Goal: Task Accomplishment & Management: Use online tool/utility

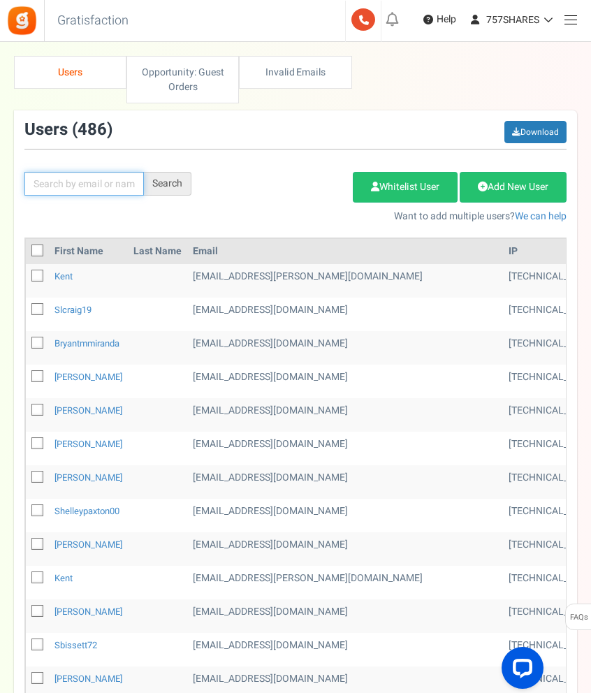
click at [90, 183] on input "text" at bounding box center [83, 184] width 119 height 24
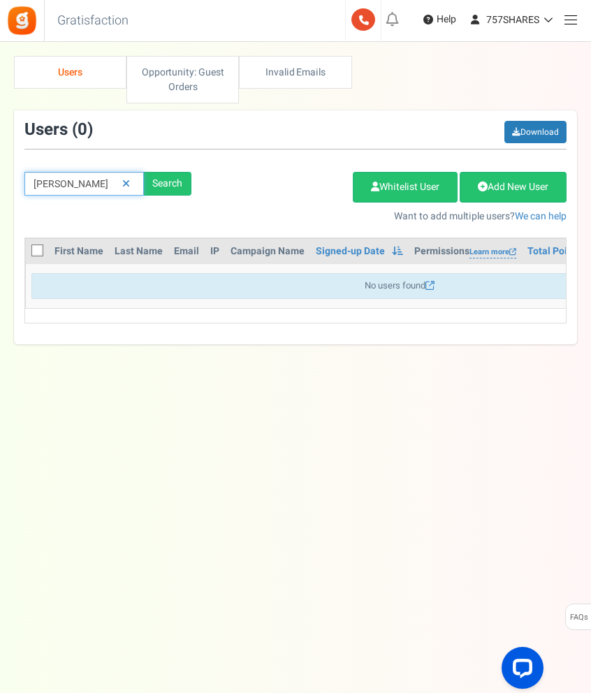
click at [80, 179] on input "[PERSON_NAME]" at bounding box center [83, 184] width 119 height 24
click at [107, 183] on input "[PERSON_NAME]" at bounding box center [83, 184] width 119 height 24
click at [94, 187] on input "[PERSON_NAME]" at bounding box center [83, 184] width 119 height 24
click at [156, 182] on div "Search" at bounding box center [168, 184] width 48 height 24
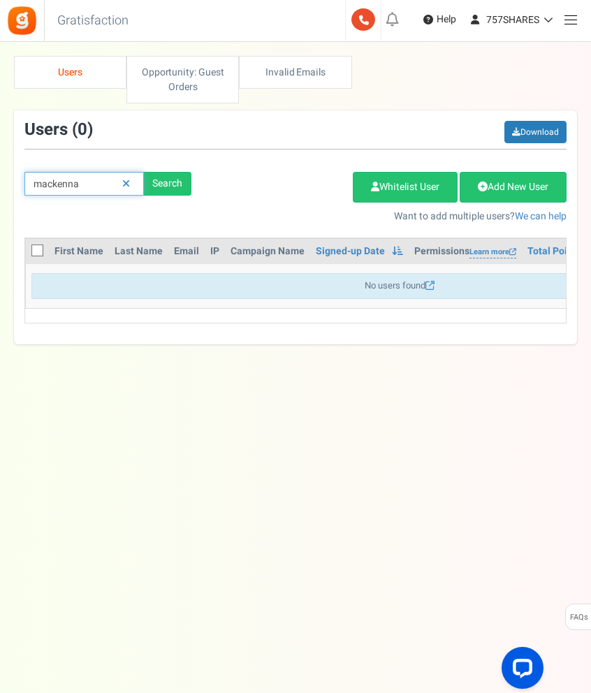
drag, startPoint x: 94, startPoint y: 182, endPoint x: -6, endPoint y: 186, distance: 100.7
click at [0, 186] on html "Install now Back to Home Back to program setup Home Settings Campaigns Purchase…" at bounding box center [295, 349] width 591 height 699
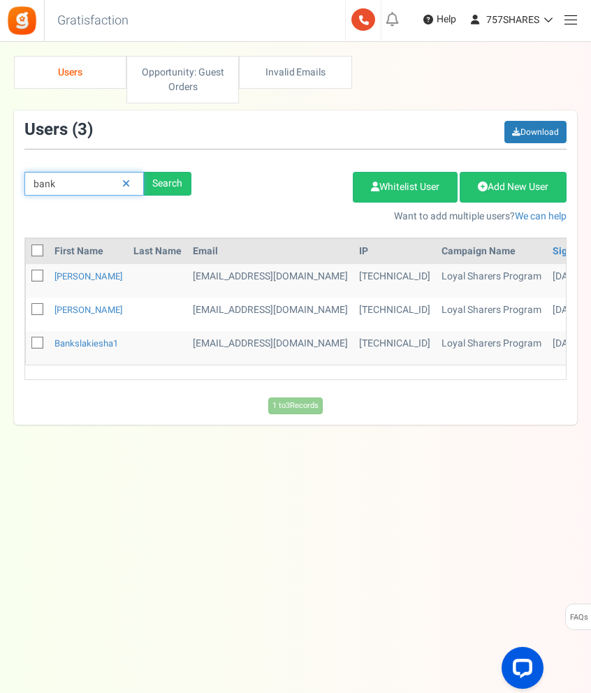
click at [82, 184] on input "bank" at bounding box center [83, 184] width 119 height 24
paste input "[EMAIL_ADDRESS][DOMAIN_NAME]"
click at [36, 182] on input "[EMAIL_ADDRESS][DOMAIN_NAME]" at bounding box center [83, 184] width 119 height 24
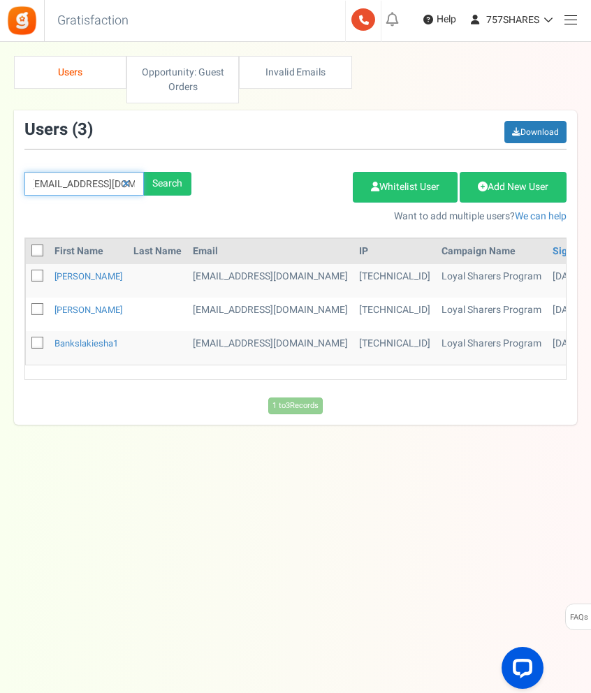
scroll to position [0, 0]
type input "[EMAIL_ADDRESS][DOMAIN_NAME]"
click at [176, 191] on div "Search" at bounding box center [168, 184] width 48 height 24
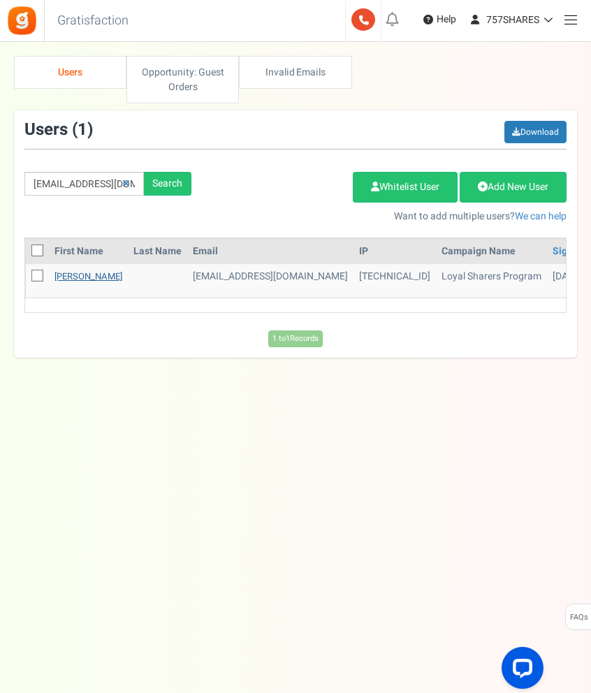
click at [97, 277] on link "[PERSON_NAME]" at bounding box center [88, 276] width 68 height 13
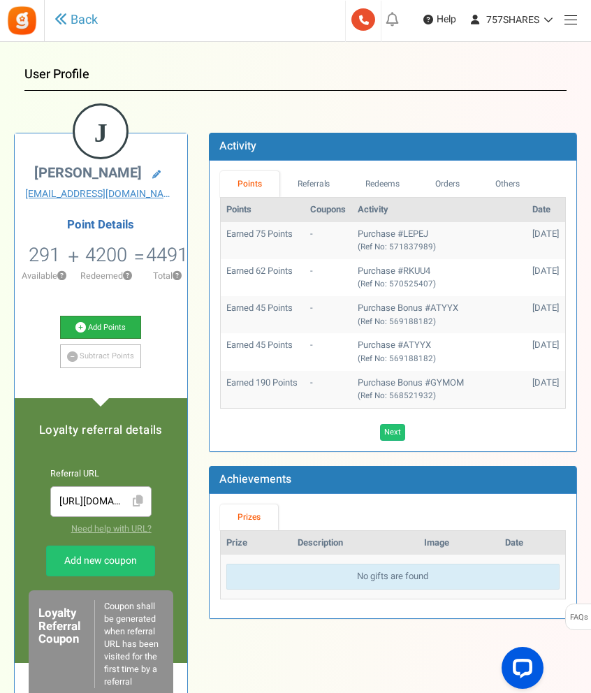
click at [124, 328] on link "Add Points" at bounding box center [100, 328] width 81 height 24
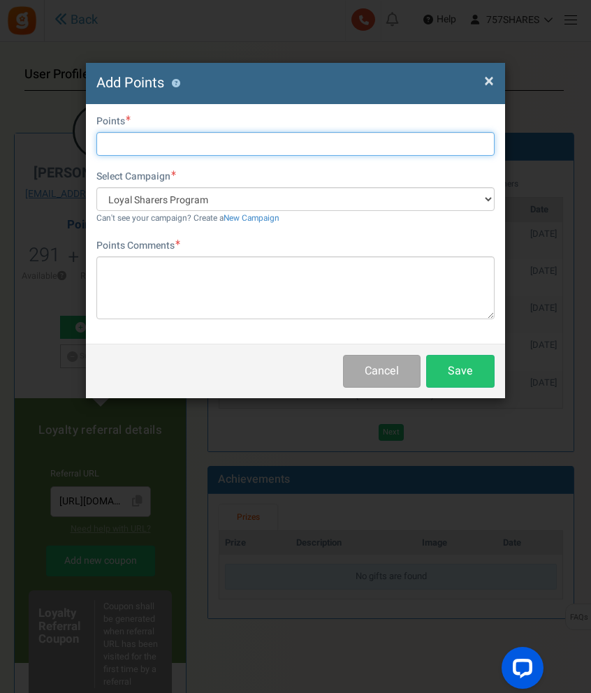
click at [185, 147] on input "text" at bounding box center [295, 144] width 398 height 24
type input "100"
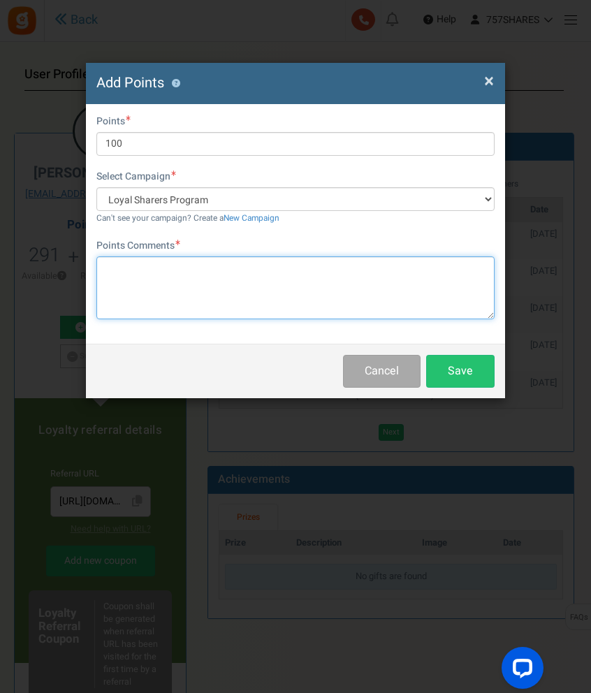
click at [207, 288] on textarea at bounding box center [295, 287] width 398 height 63
type textarea "Customer Referral: [PERSON_NAME]"
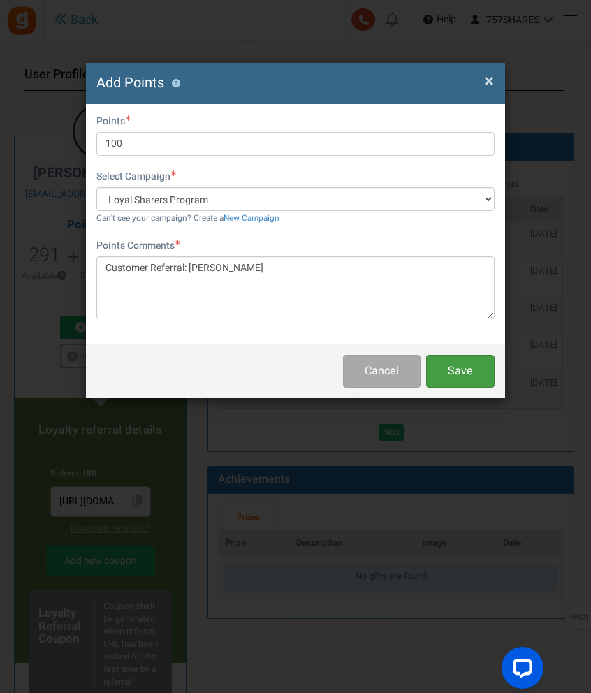
click at [473, 366] on button "Save" at bounding box center [460, 371] width 68 height 33
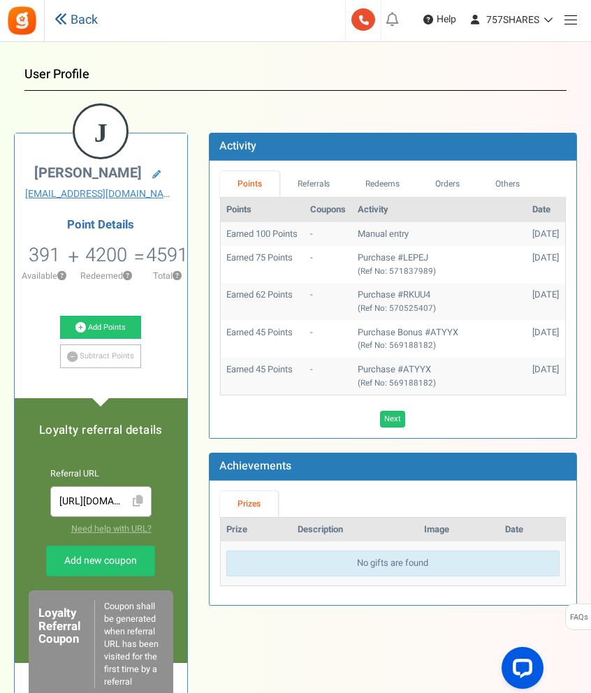
click at [80, 17] on link "Back" at bounding box center [75, 20] width 43 height 18
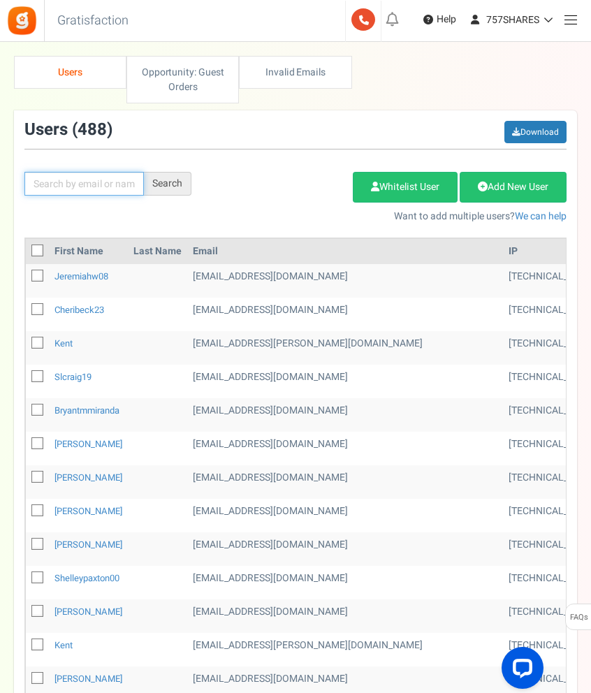
click at [112, 182] on input "text" at bounding box center [83, 184] width 119 height 24
type input "[PERSON_NAME]"
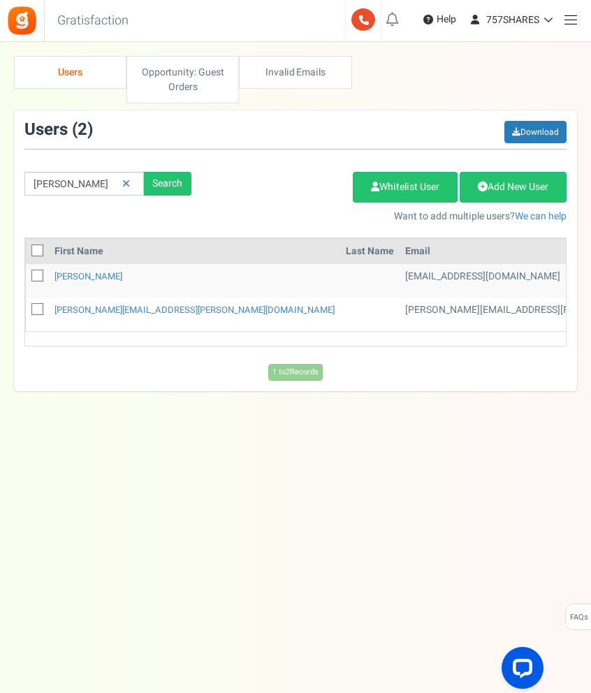
drag, startPoint x: 203, startPoint y: 434, endPoint x: 200, endPoint y: 400, distance: 33.7
click at [203, 434] on div "Under maintenance we will be back soon We apologize for any inconvenience. The …" at bounding box center [295, 335] width 591 height 587
drag, startPoint x: 234, startPoint y: 349, endPoint x: 409, endPoint y: 346, distance: 175.4
click at [409, 346] on div "First Name Last Name Email IP Campaign Name Signed-up Date Permissions Learn mo…" at bounding box center [295, 292] width 542 height 109
click at [79, 314] on link "[PERSON_NAME][EMAIL_ADDRESS][PERSON_NAME][DOMAIN_NAME]" at bounding box center [194, 309] width 280 height 13
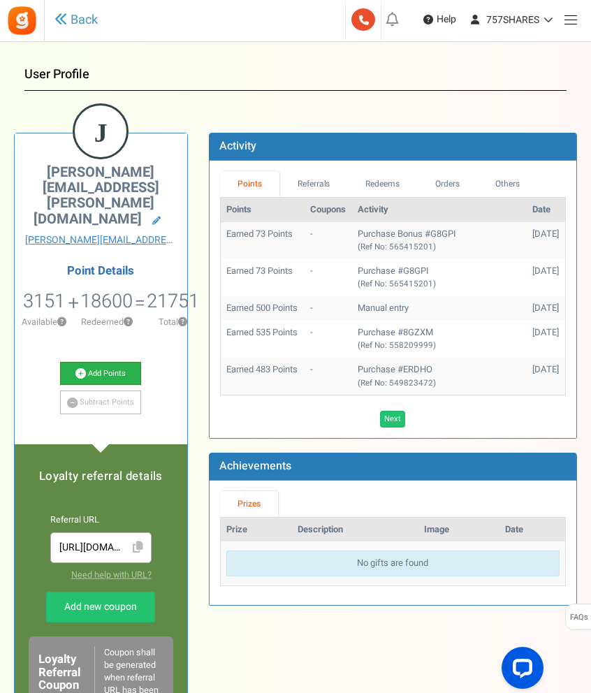
click at [119, 362] on link "Add Points" at bounding box center [100, 374] width 81 height 24
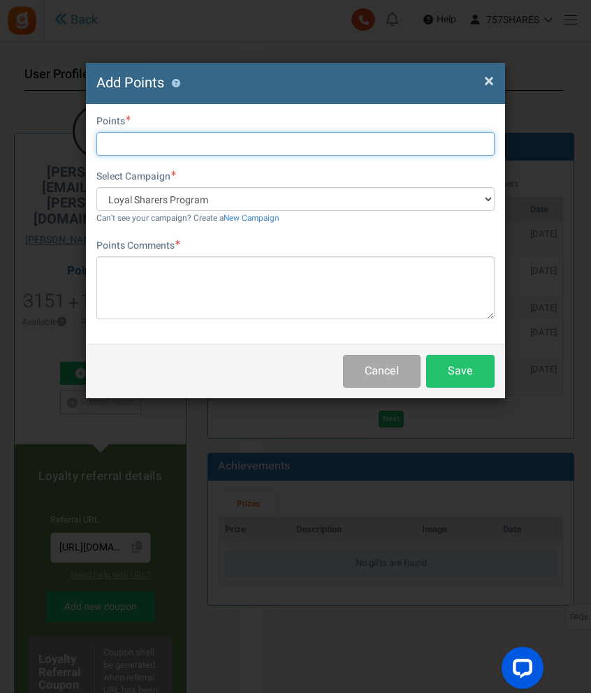
click at [166, 148] on input "text" at bounding box center [295, 144] width 398 height 24
type input "100"
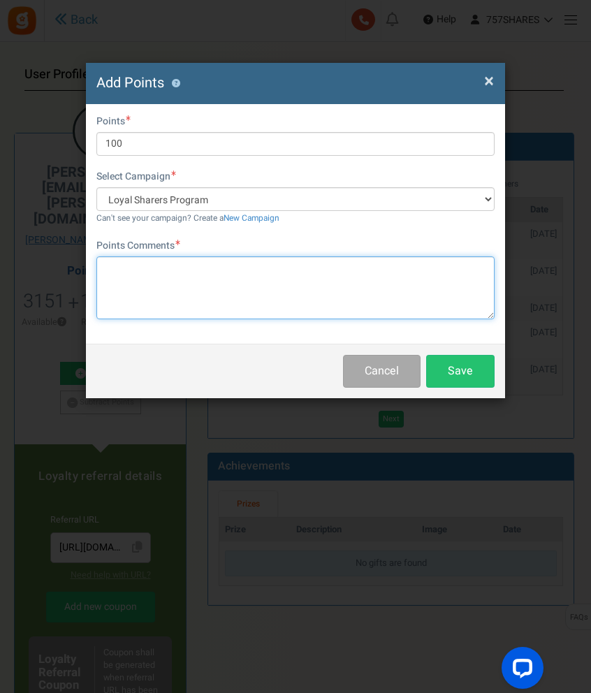
click at [202, 291] on textarea at bounding box center [295, 287] width 398 height 63
type textarea "Customer Referral: [PERSON_NAME]"
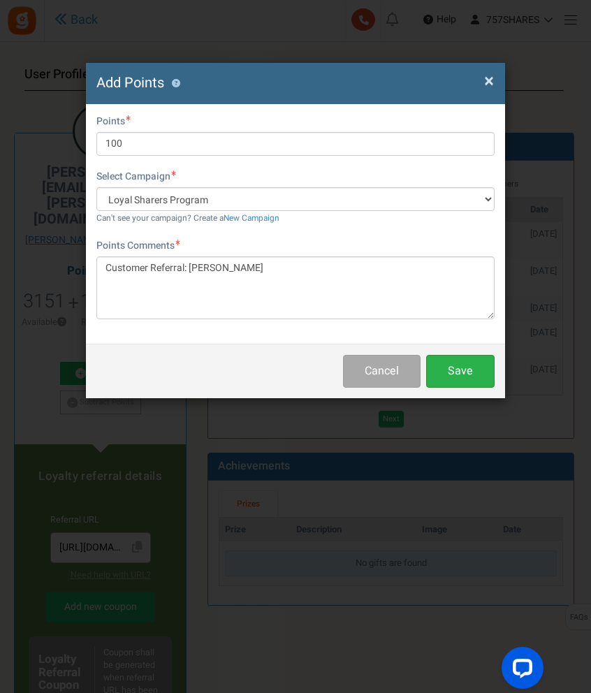
click at [469, 380] on button "Save" at bounding box center [460, 371] width 68 height 33
